Goal: Task Accomplishment & Management: Manage account settings

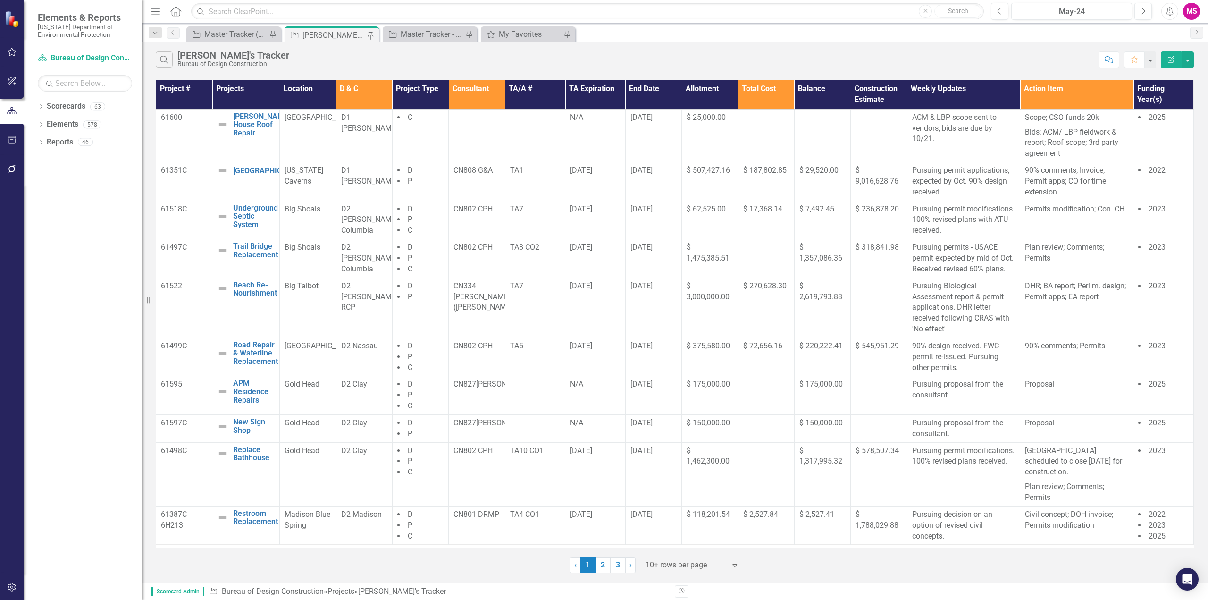
click at [157, 8] on icon "Menu" at bounding box center [156, 11] width 12 height 10
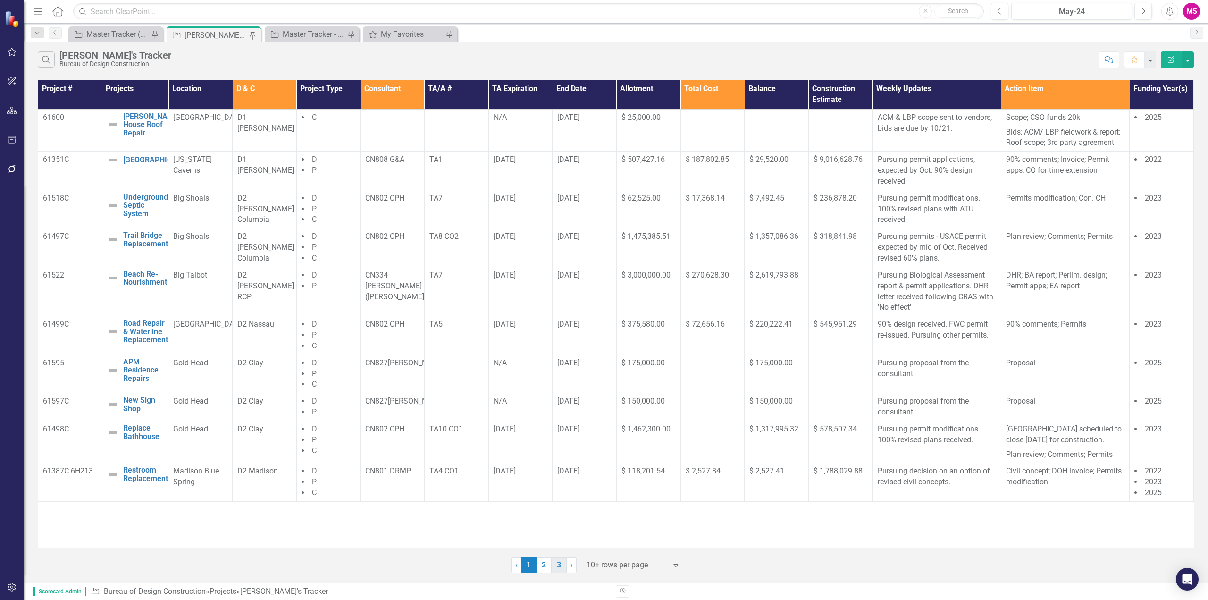
click at [561, 568] on link "3" at bounding box center [559, 565] width 15 height 16
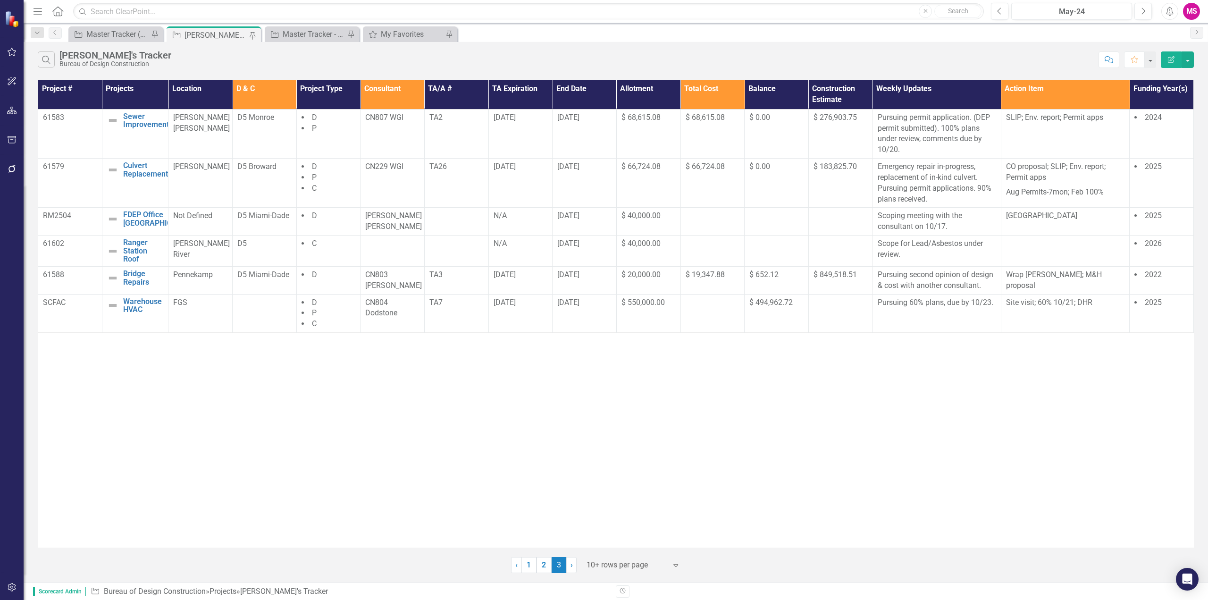
click at [601, 565] on div at bounding box center [627, 565] width 80 height 13
click at [615, 550] on div "Display All Rows" at bounding box center [635, 548] width 89 height 11
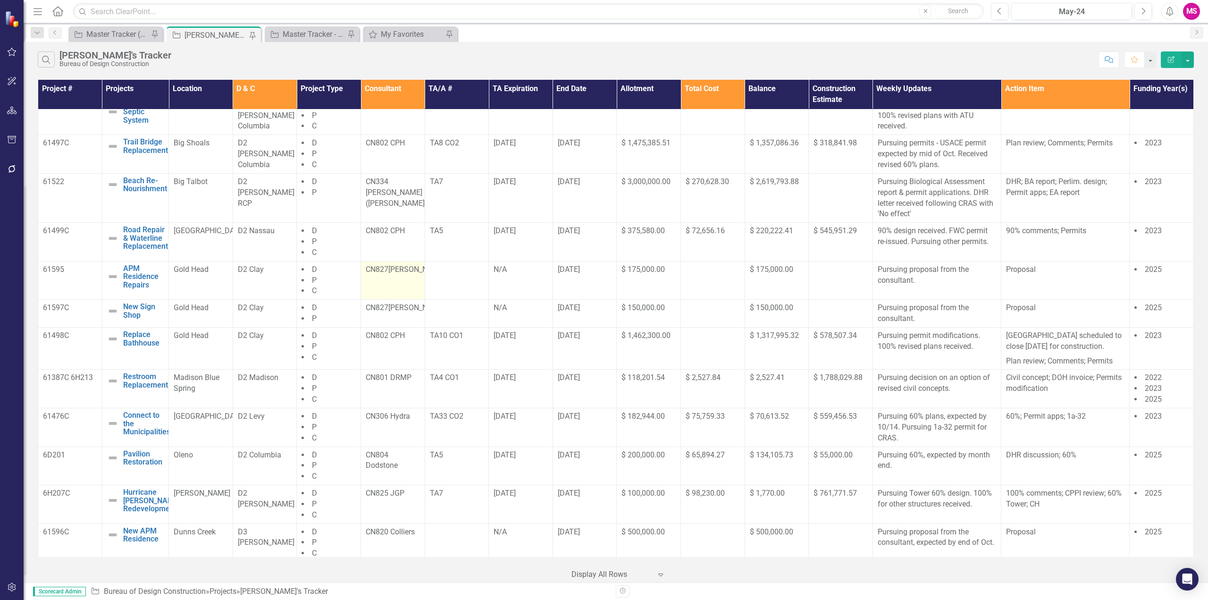
scroll to position [94, 0]
click at [836, 420] on span "$ 559,456.53" at bounding box center [835, 415] width 43 height 9
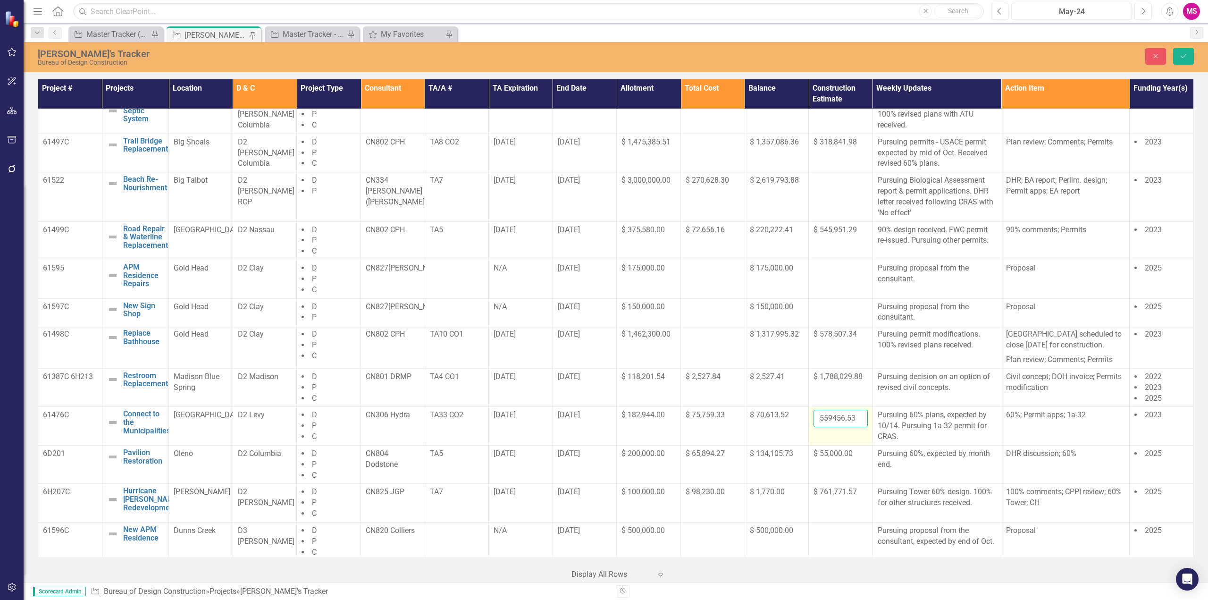
click at [830, 427] on input "559456.53" at bounding box center [841, 418] width 54 height 17
paste input "709376.60"
type input "709376.60"
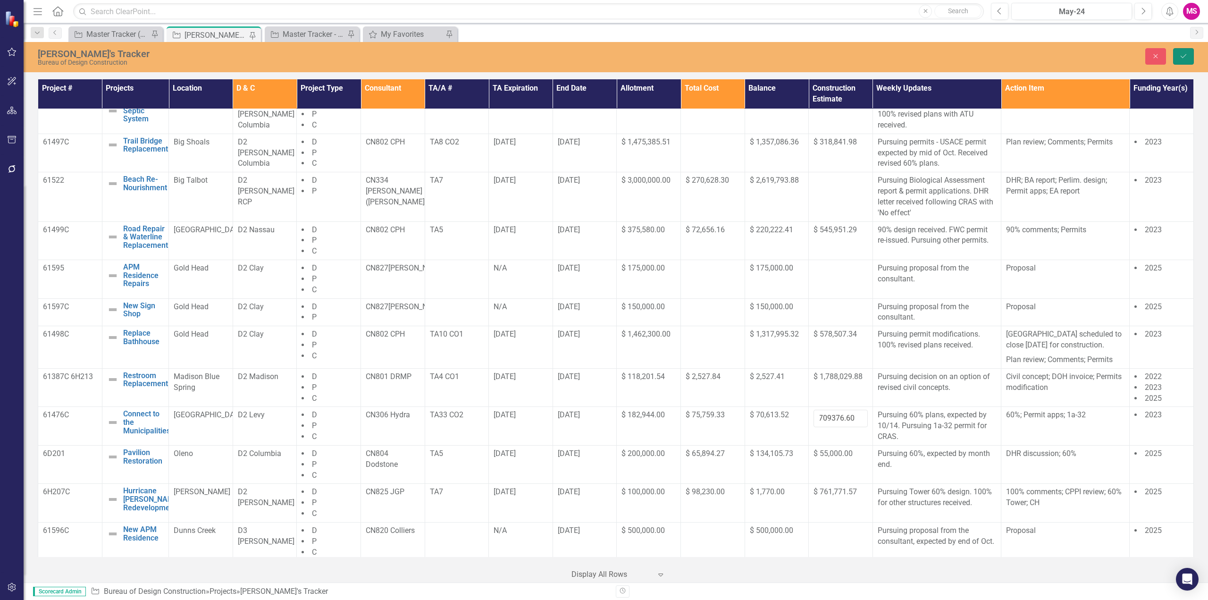
click at [1185, 52] on button "Save" at bounding box center [1183, 56] width 21 height 17
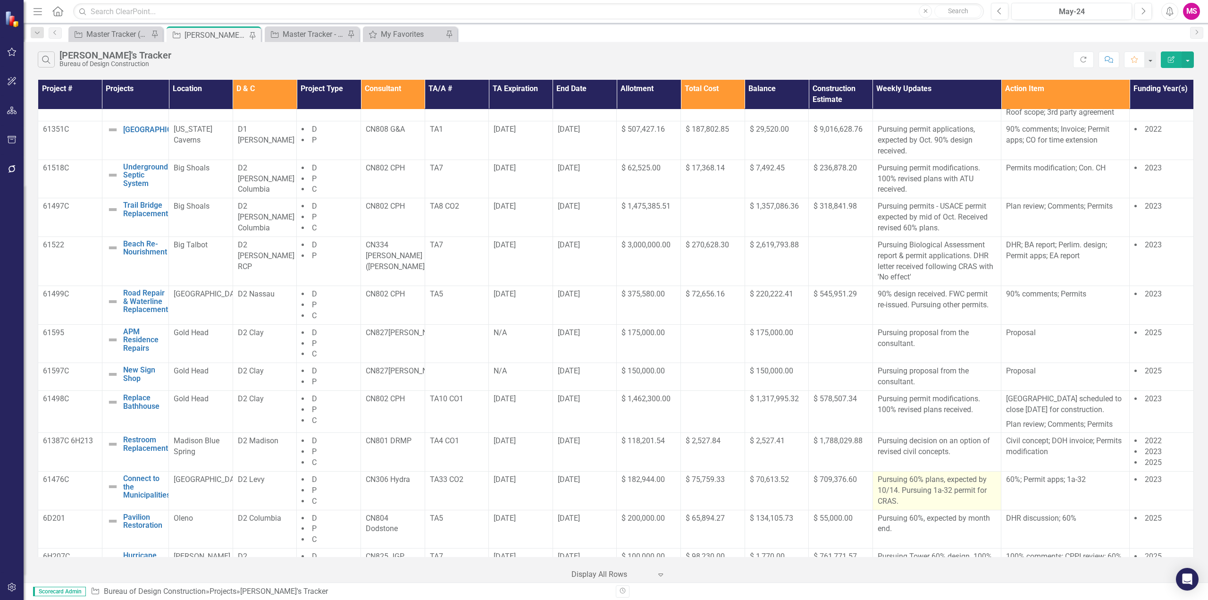
scroll to position [47, 0]
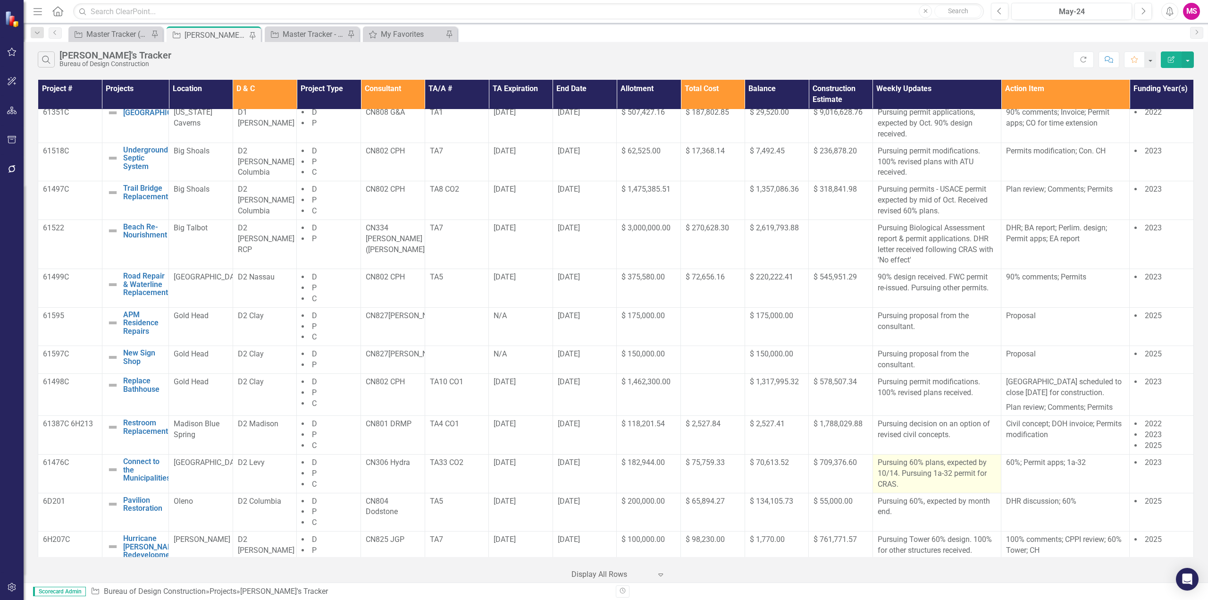
click at [918, 480] on p "Pursuing 60% plans, expected by 10/14. Pursuing 1a-32 permit for CRAS." at bounding box center [937, 473] width 118 height 33
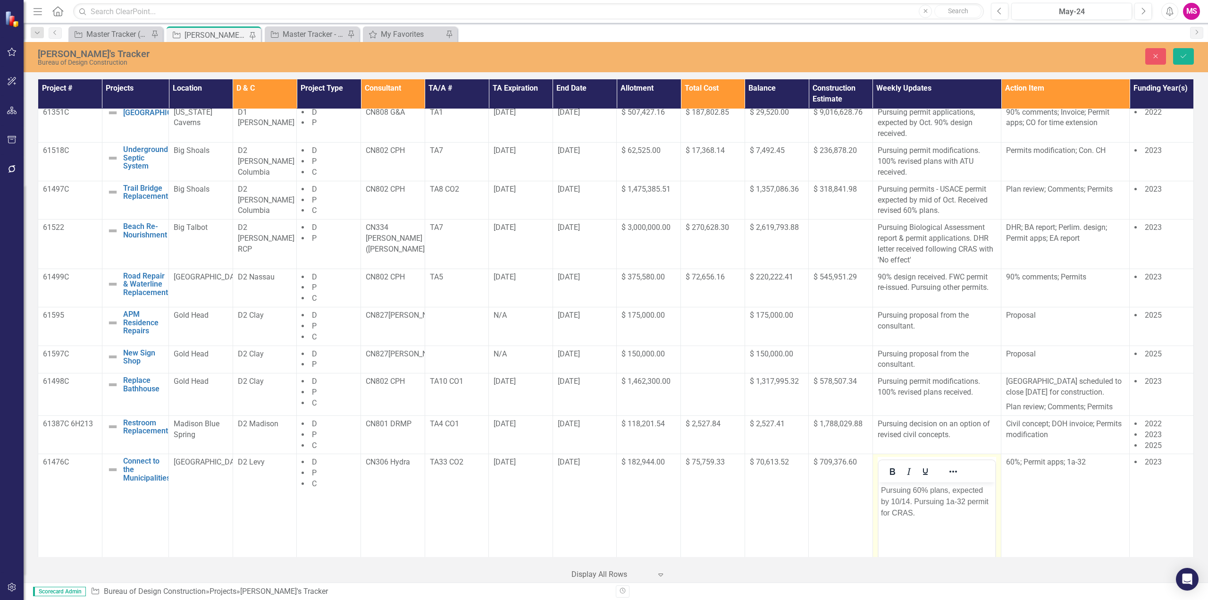
scroll to position [0, 0]
drag, startPoint x: 913, startPoint y: 488, endPoint x: 1750, endPoint y: 982, distance: 971.6
click at [878, 490] on html "Pursuing 60% plans, expected by 10/14. Pursuing 1a-32 permit for CRAS." at bounding box center [936, 553] width 117 height 142
click at [916, 490] on p "60% plans, expected by 10/14. Pursuing 1a-32 permit for CRAS." at bounding box center [937, 496] width 112 height 23
drag, startPoint x: 956, startPoint y: 501, endPoint x: 991, endPoint y: 500, distance: 34.9
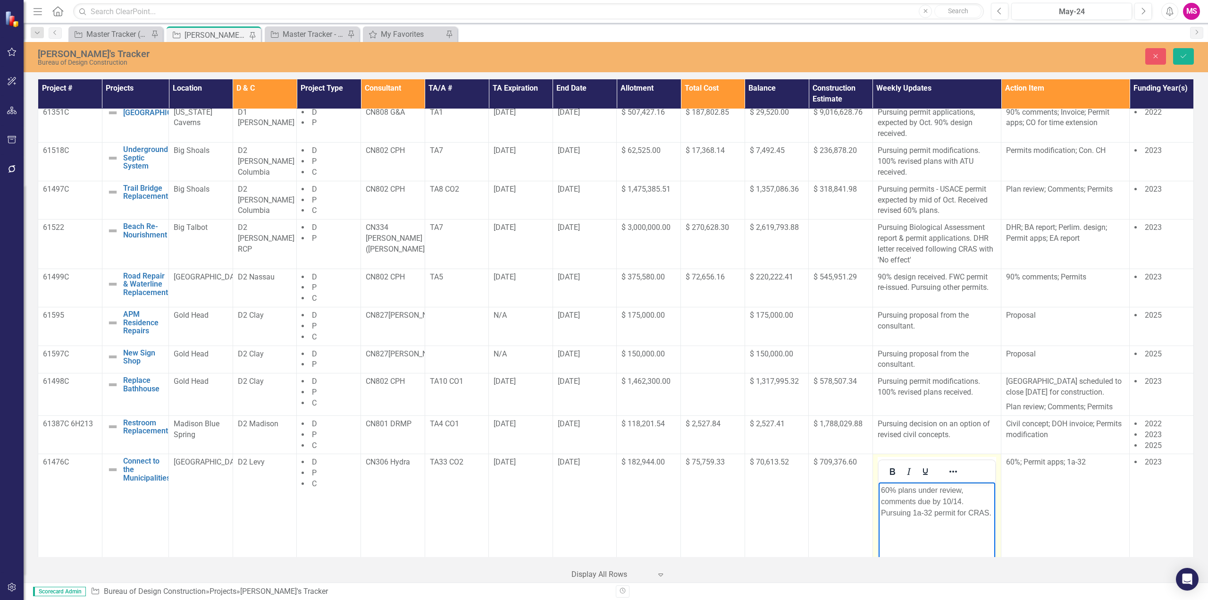
click at [956, 501] on p "60% plans under review, comments due by 10/14. Pursuing 1a-32 permit for CRAS." at bounding box center [937, 502] width 112 height 34
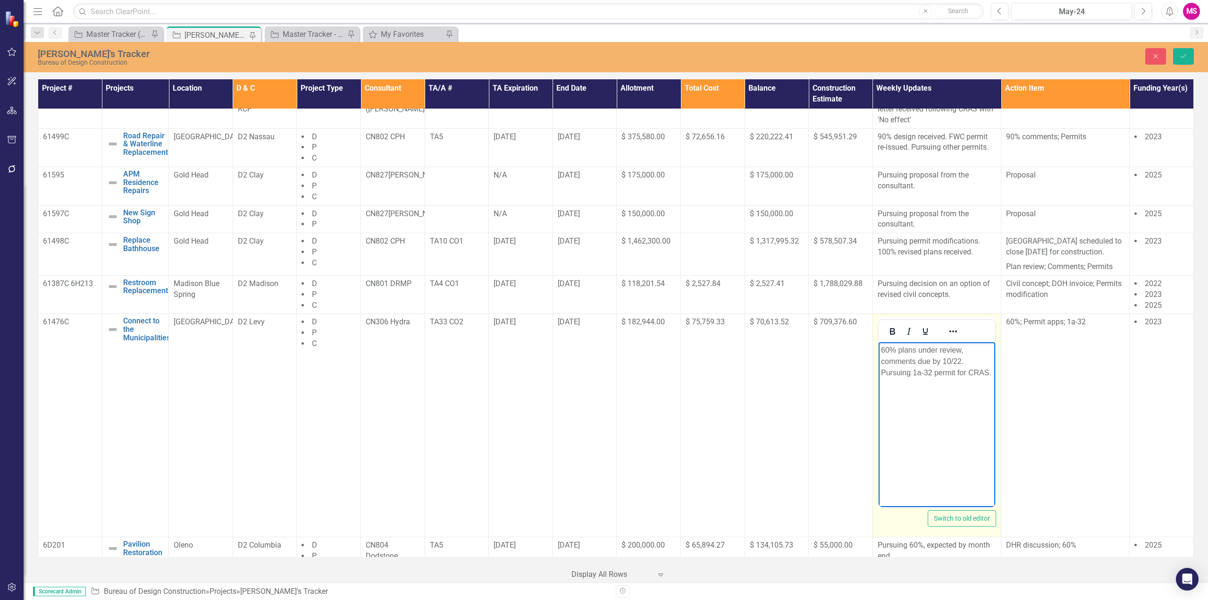
scroll to position [189, 0]
click at [1187, 54] on icon "Save" at bounding box center [1184, 56] width 8 height 7
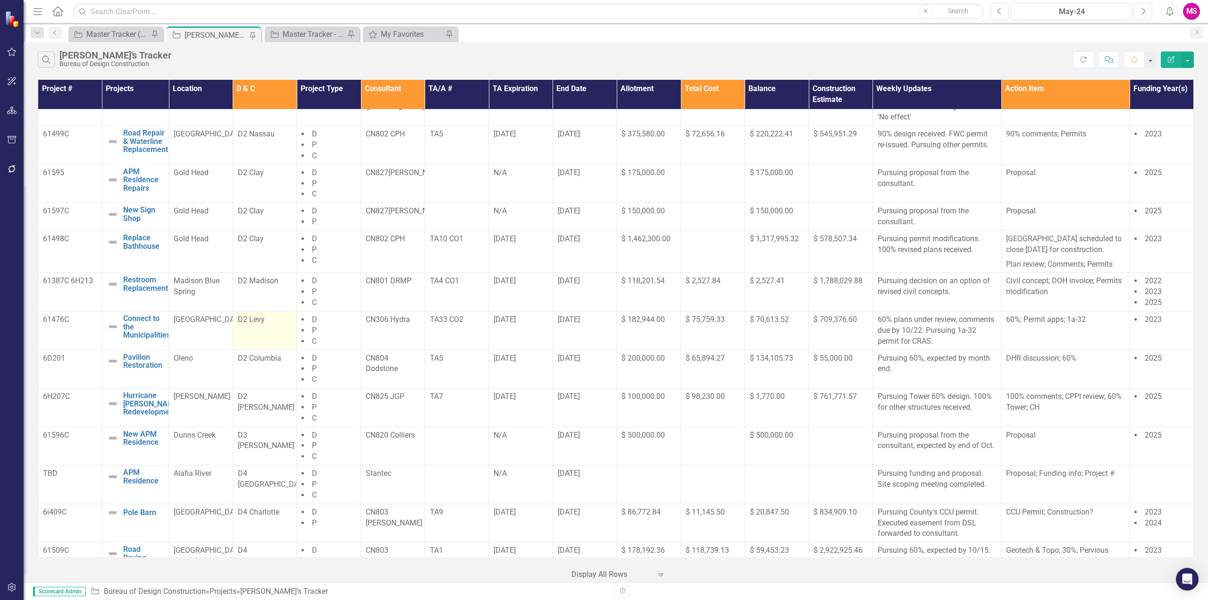
scroll to position [175, 0]
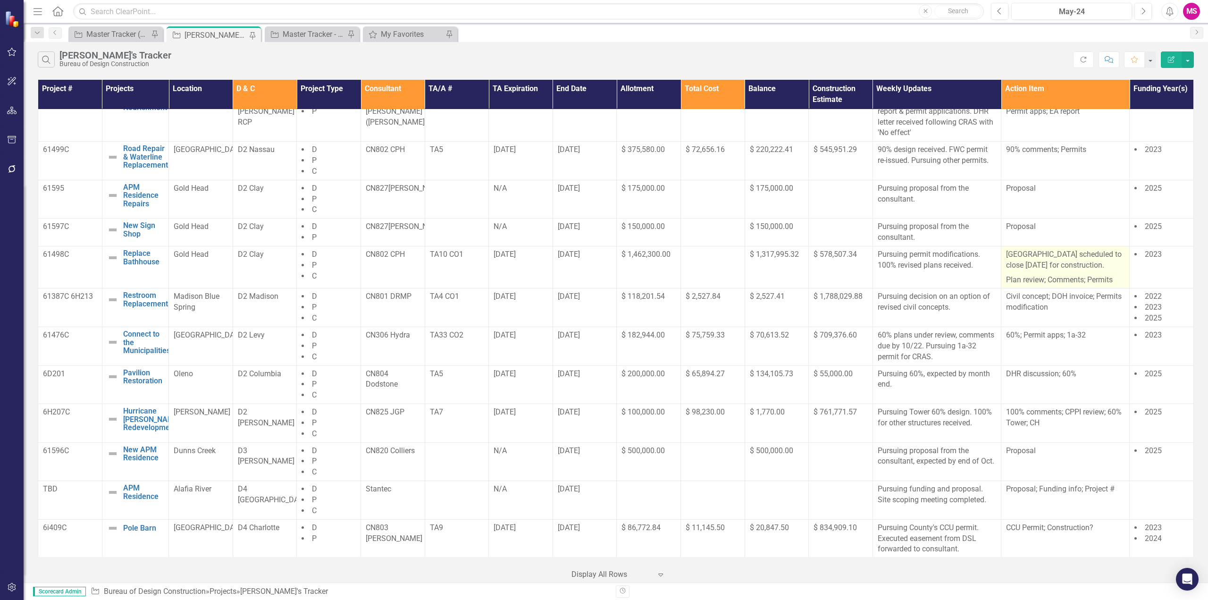
click at [1065, 269] on p "[GEOGRAPHIC_DATA] scheduled to close [DATE] for construction." at bounding box center [1065, 261] width 118 height 24
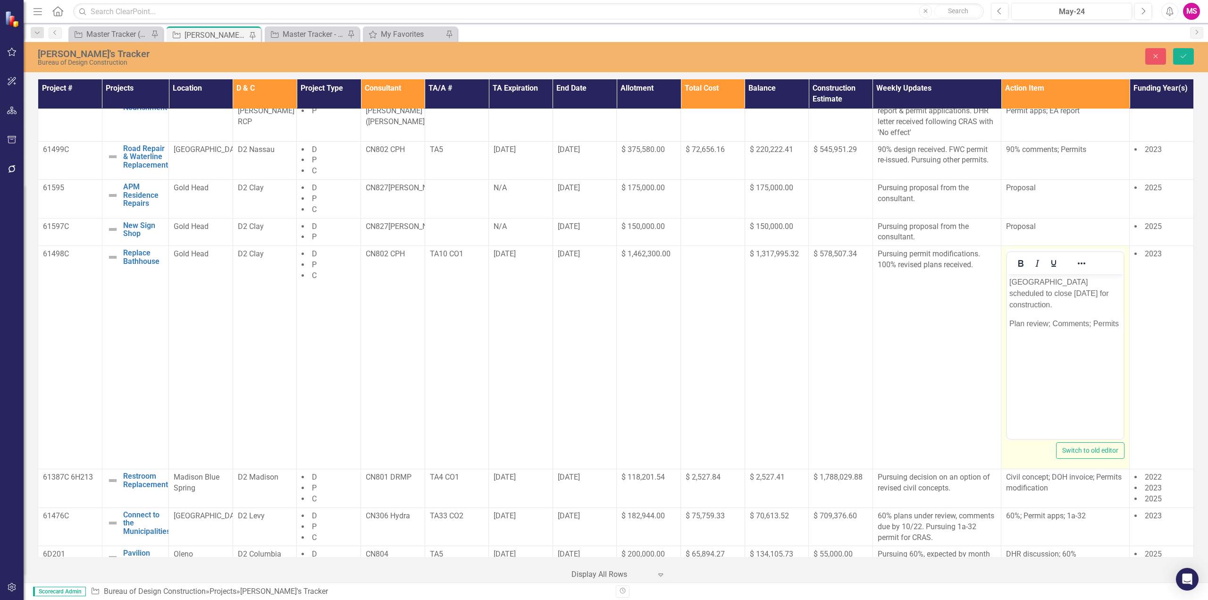
scroll to position [0, 0]
drag, startPoint x: 1051, startPoint y: 282, endPoint x: 2005, endPoint y: 556, distance: 992.1
click at [1007, 281] on html "[GEOGRAPHIC_DATA] scheduled to close [DATE] for construction. Plan review; Comm…" at bounding box center [1065, 345] width 117 height 142
click at [1068, 286] on p "Campground scheduled to close [DATE] for construction." at bounding box center [1066, 288] width 112 height 23
drag, startPoint x: 1055, startPoint y: 282, endPoint x: 1100, endPoint y: 279, distance: 45.4
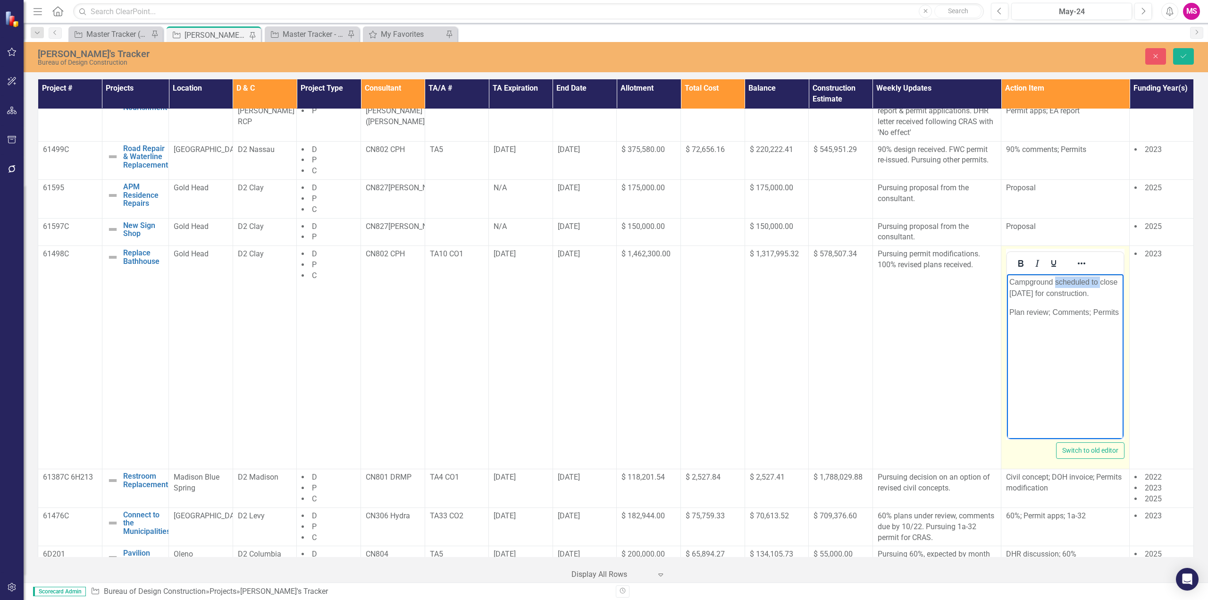
click at [1100, 279] on p "Campground scheduled to close [DATE] for construction." at bounding box center [1066, 288] width 112 height 23
drag, startPoint x: 1078, startPoint y: 279, endPoint x: 1105, endPoint y: 278, distance: 27.9
click at [1078, 278] on p "Campground close [DATE] for construction." at bounding box center [1066, 288] width 112 height 23
click at [1071, 280] on p "Campground close [DATE] for construction." at bounding box center [1066, 288] width 112 height 23
click at [1079, 281] on p "Campground closes [DATE] for construction." at bounding box center [1066, 288] width 112 height 23
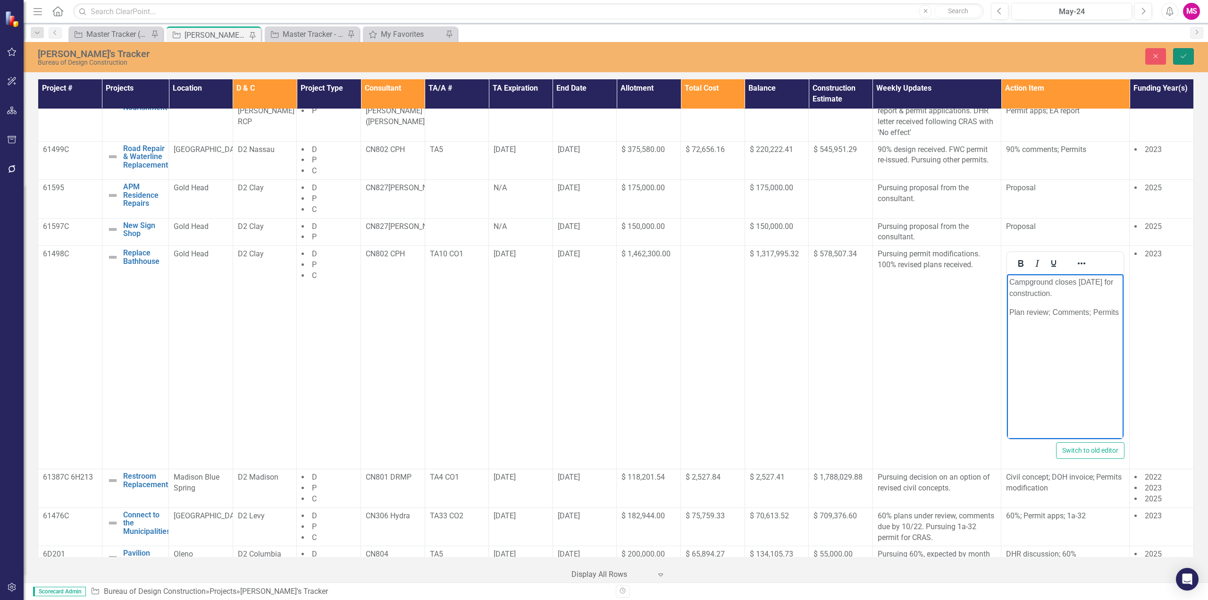
click at [1188, 51] on button "Save" at bounding box center [1183, 56] width 21 height 17
